Goal: Information Seeking & Learning: Learn about a topic

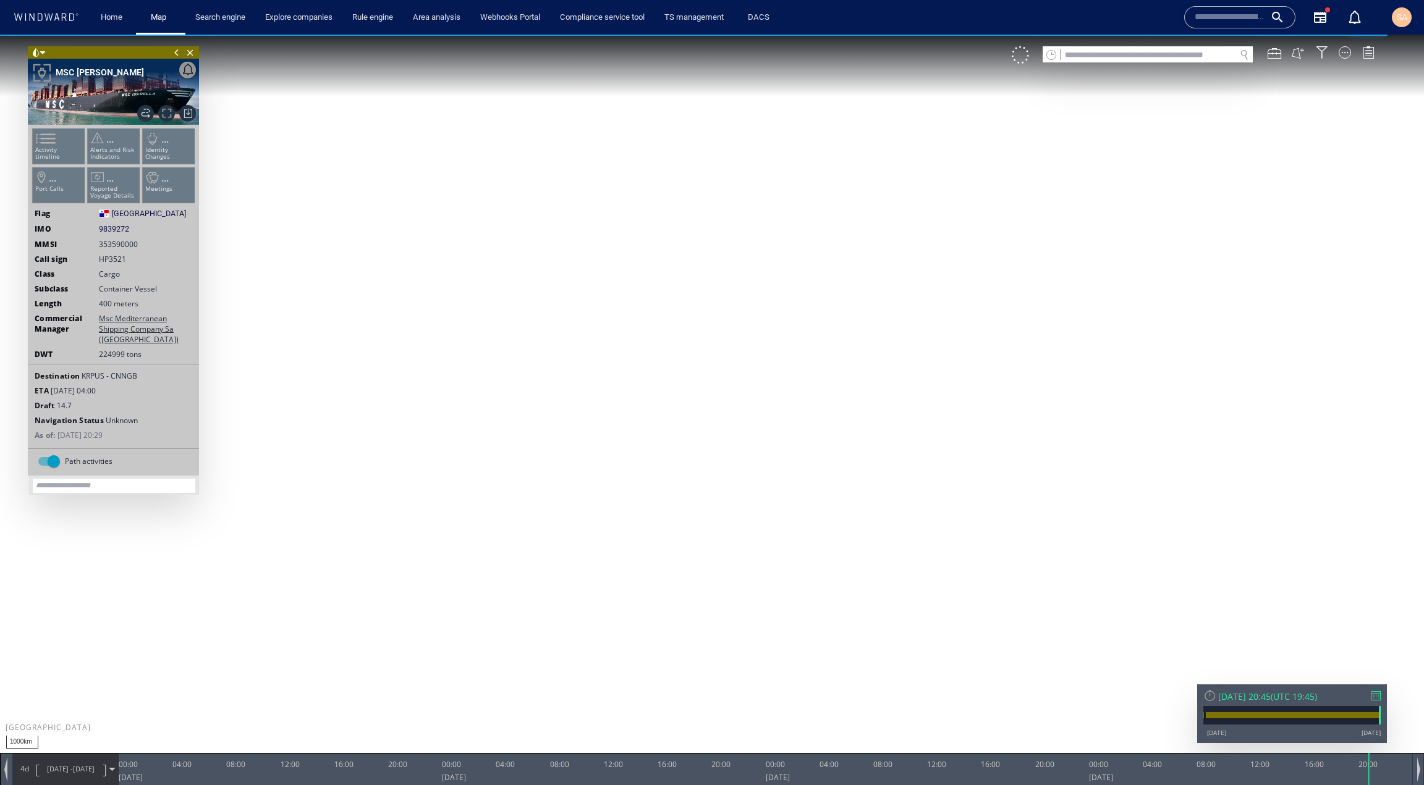
drag, startPoint x: 578, startPoint y: 421, endPoint x: 873, endPoint y: 344, distance: 304.3
click at [873, 344] on canvas "Map" at bounding box center [712, 404] width 1424 height 738
drag, startPoint x: 841, startPoint y: 302, endPoint x: 871, endPoint y: 374, distance: 77.8
click at [871, 374] on canvas "Map" at bounding box center [712, 404] width 1424 height 738
click at [1346, 57] on div at bounding box center [1344, 52] width 12 height 12
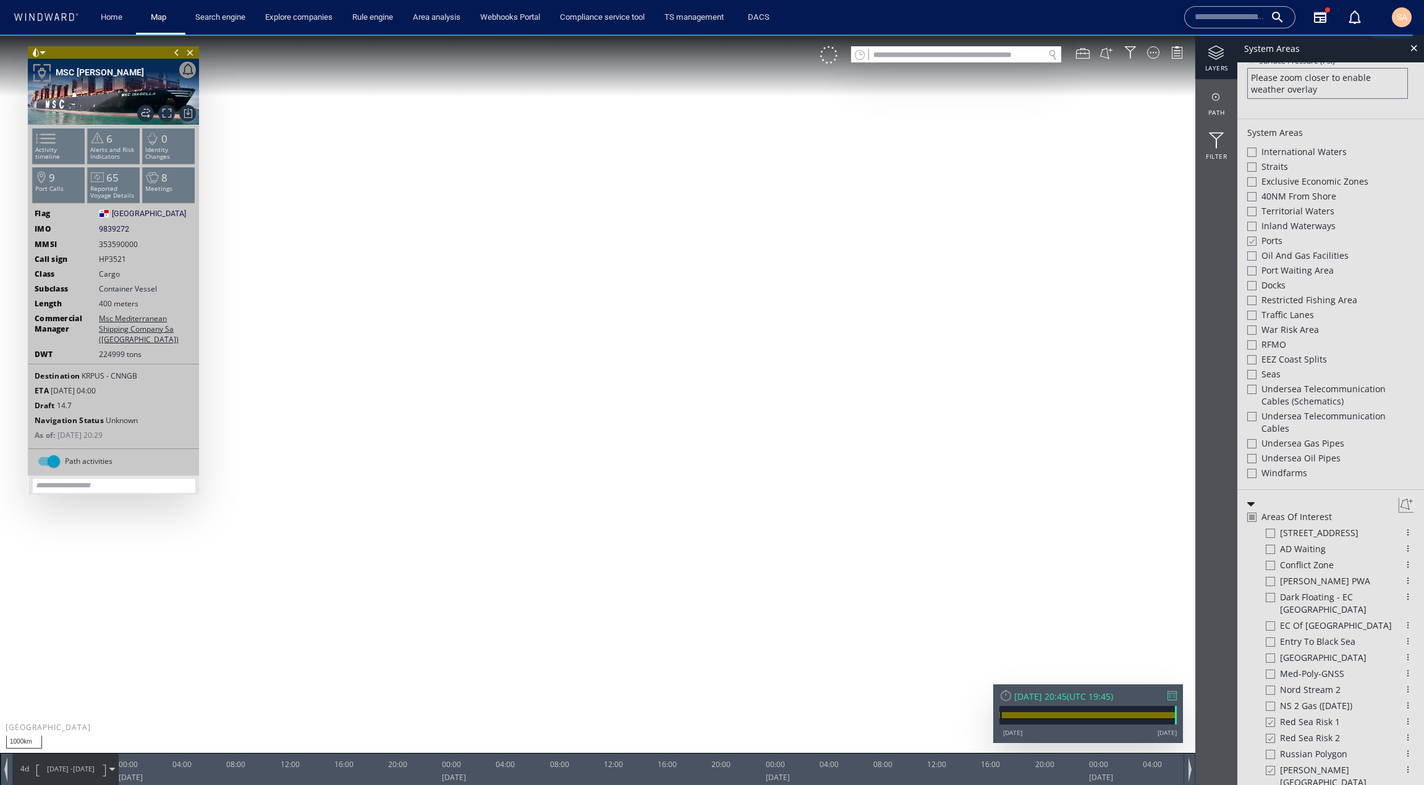
scroll to position [387, 0]
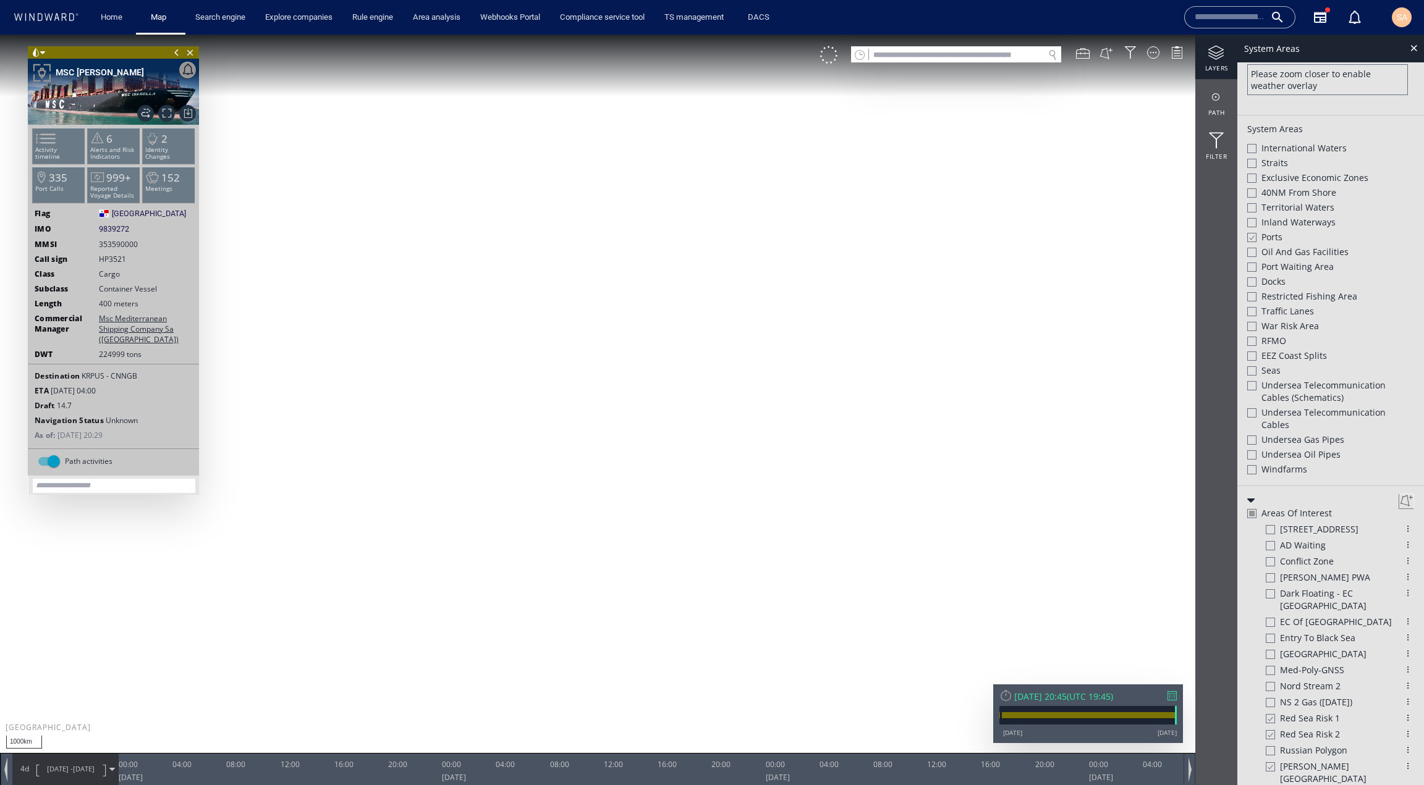
click at [1271, 762] on div at bounding box center [1269, 767] width 9 height 11
click at [1402, 664] on div at bounding box center [1408, 670] width 12 height 12
click at [1414, 49] on div at bounding box center [1413, 48] width 14 height 14
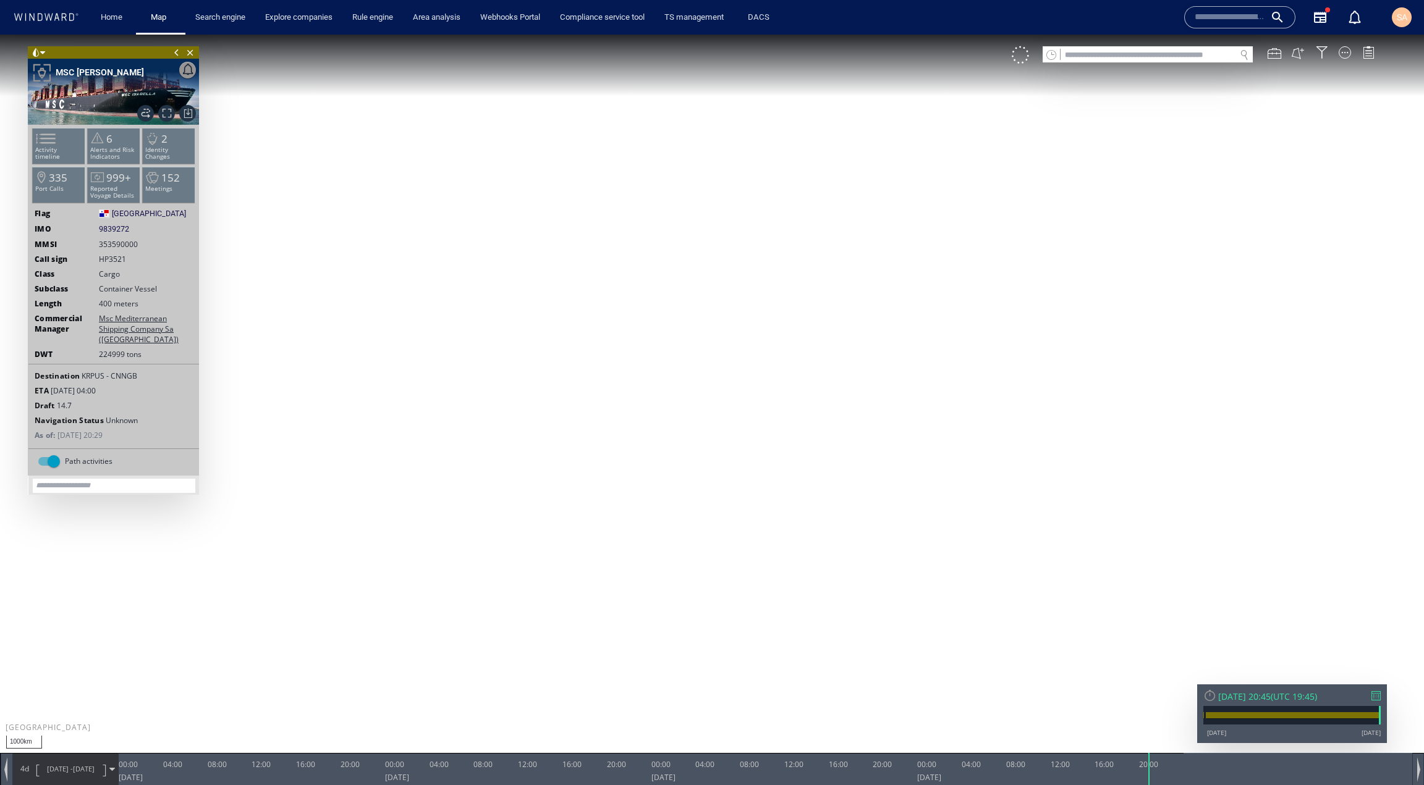
drag, startPoint x: 976, startPoint y: 427, endPoint x: 761, endPoint y: 408, distance: 216.5
click at [761, 408] on canvas "Map" at bounding box center [712, 404] width 1424 height 738
click at [112, 767] on span at bounding box center [112, 770] width 6 height 6
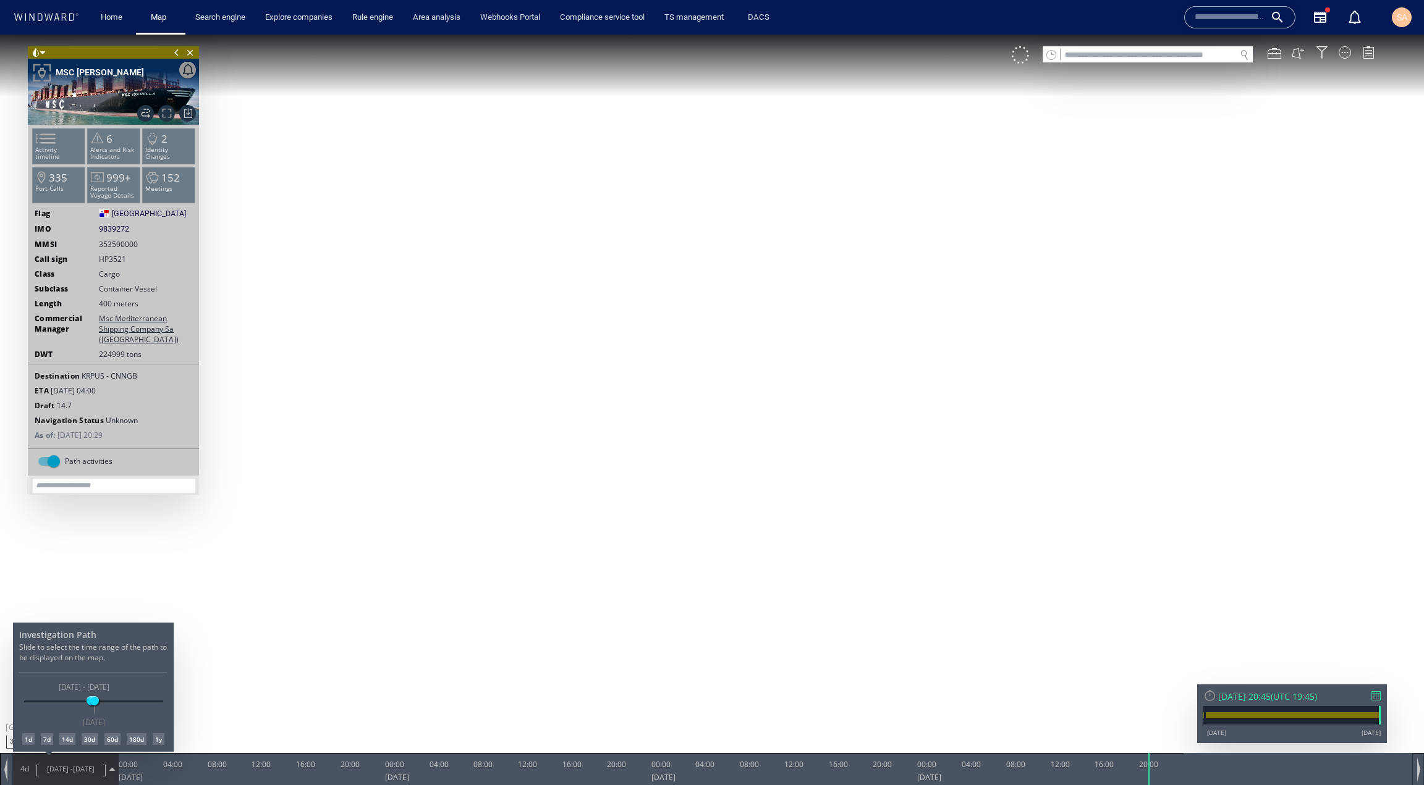
click at [72, 740] on div "14d" at bounding box center [67, 739] width 16 height 12
drag, startPoint x: 801, startPoint y: 306, endPoint x: 699, endPoint y: 386, distance: 129.8
click at [699, 386] on div at bounding box center [712, 410] width 1424 height 751
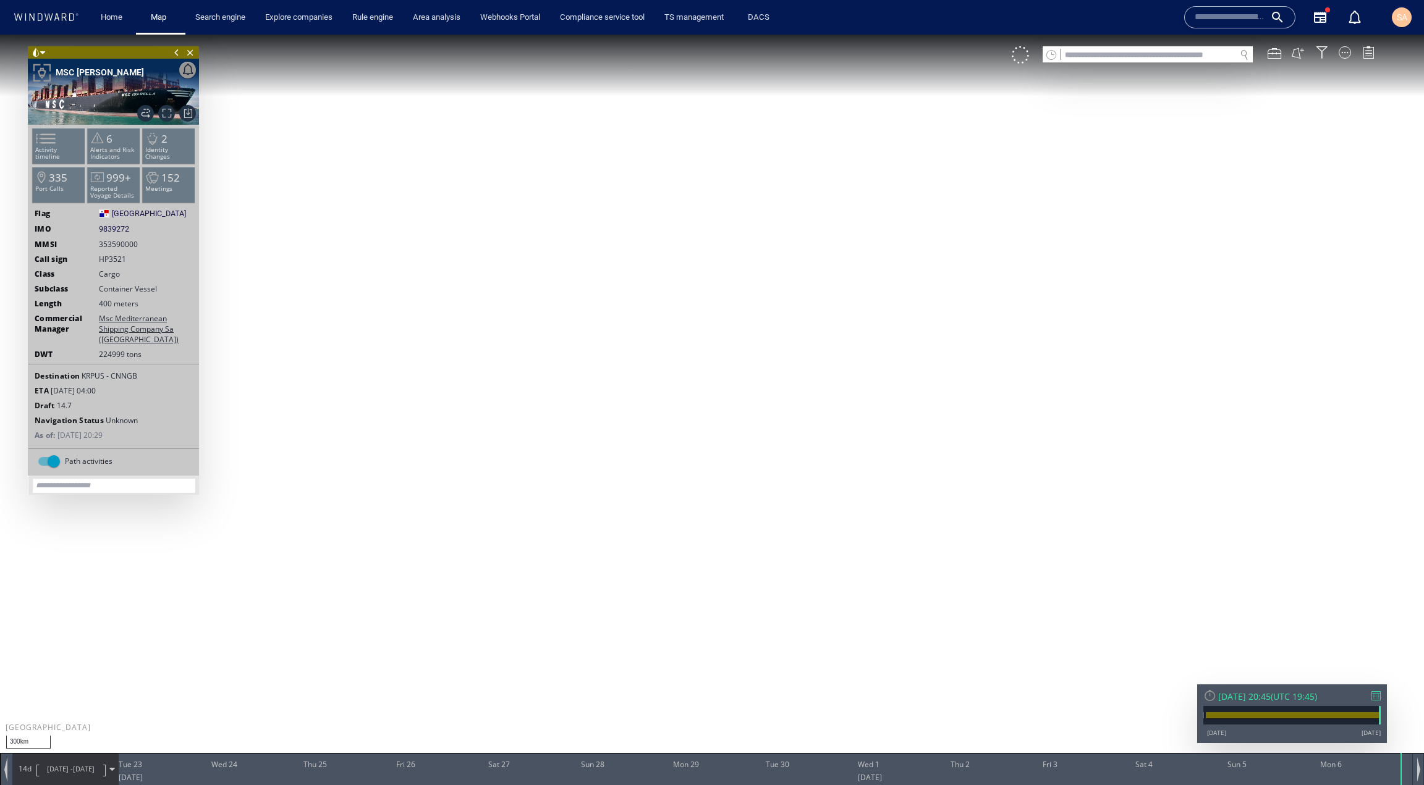
drag, startPoint x: 775, startPoint y: 316, endPoint x: 584, endPoint y: 416, distance: 215.6
click at [584, 416] on canvas "Map" at bounding box center [712, 404] width 1424 height 738
drag, startPoint x: 611, startPoint y: 303, endPoint x: 607, endPoint y: 405, distance: 102.0
click at [607, 405] on canvas "Map" at bounding box center [712, 404] width 1424 height 738
drag, startPoint x: 755, startPoint y: 662, endPoint x: 630, endPoint y: 539, distance: 174.8
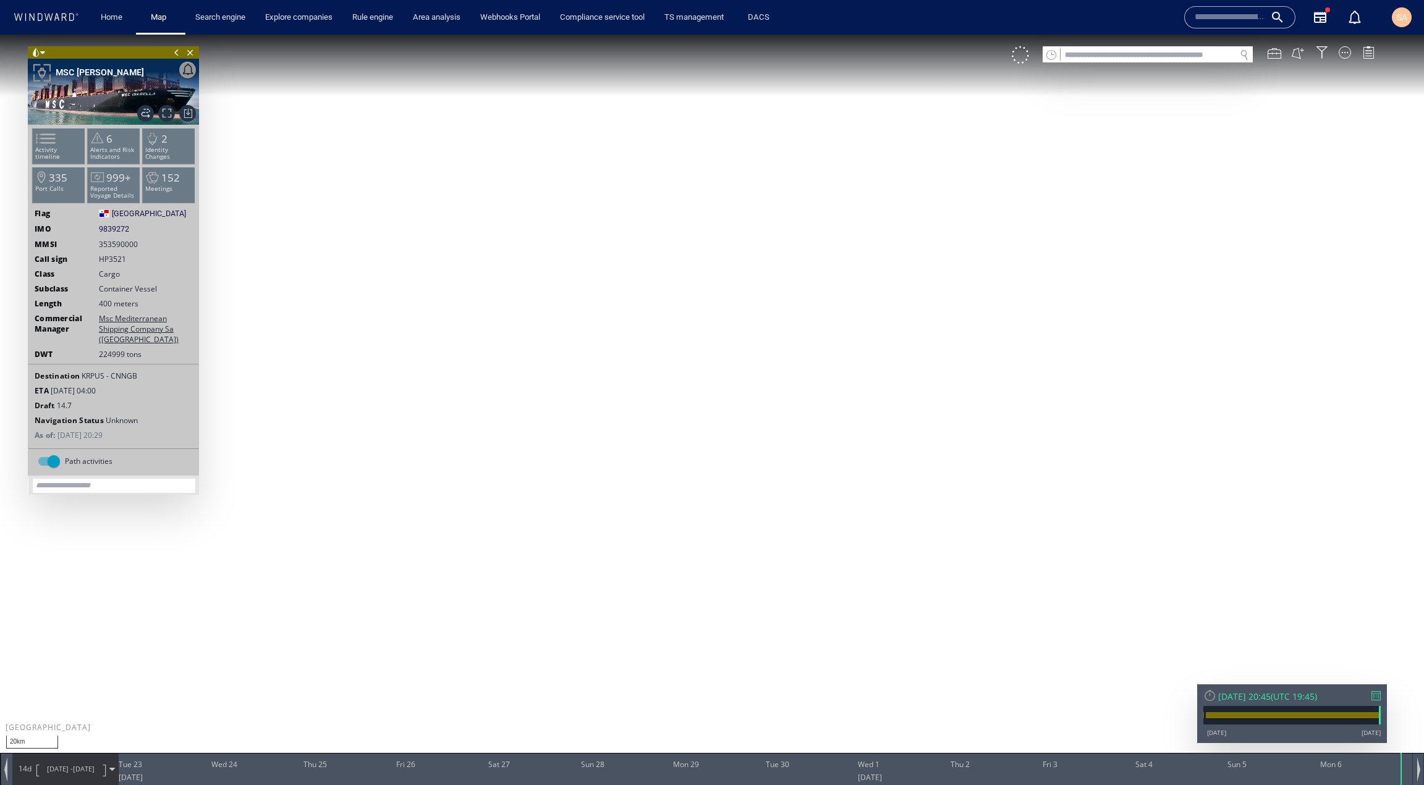
click at [648, 575] on canvas "Map" at bounding box center [712, 404] width 1424 height 738
drag, startPoint x: 623, startPoint y: 532, endPoint x: 642, endPoint y: 404, distance: 129.9
click at [642, 404] on canvas "Map" at bounding box center [712, 404] width 1424 height 738
drag, startPoint x: 551, startPoint y: 264, endPoint x: 788, endPoint y: 541, distance: 365.5
click at [788, 541] on canvas "Map" at bounding box center [712, 404] width 1424 height 738
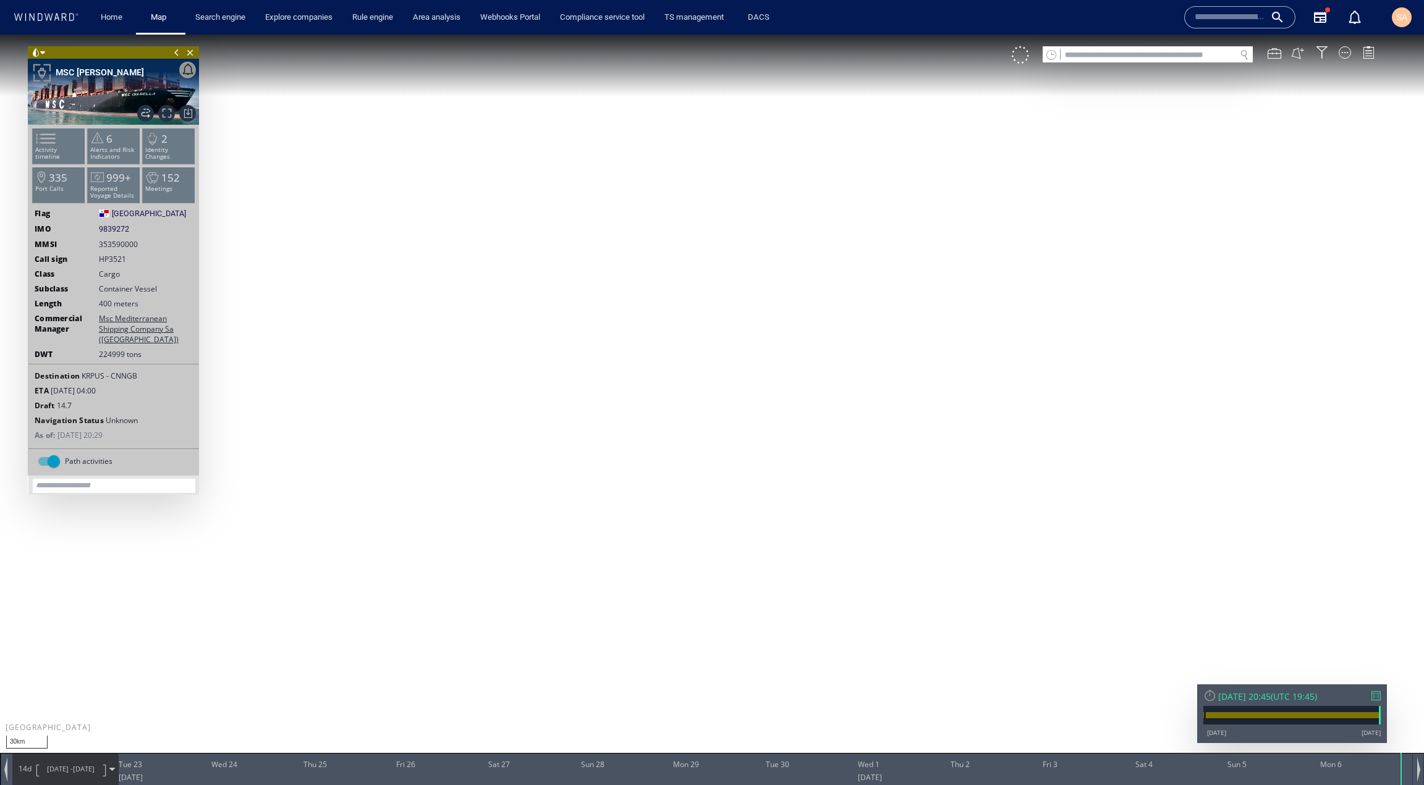
drag, startPoint x: 828, startPoint y: 217, endPoint x: 824, endPoint y: 169, distance: 47.8
click at [824, 169] on canvas "Map" at bounding box center [712, 404] width 1424 height 738
drag, startPoint x: 537, startPoint y: 165, endPoint x: 670, endPoint y: 520, distance: 378.8
click at [670, 520] on canvas "Map" at bounding box center [712, 404] width 1424 height 738
